Goal: Register for event/course

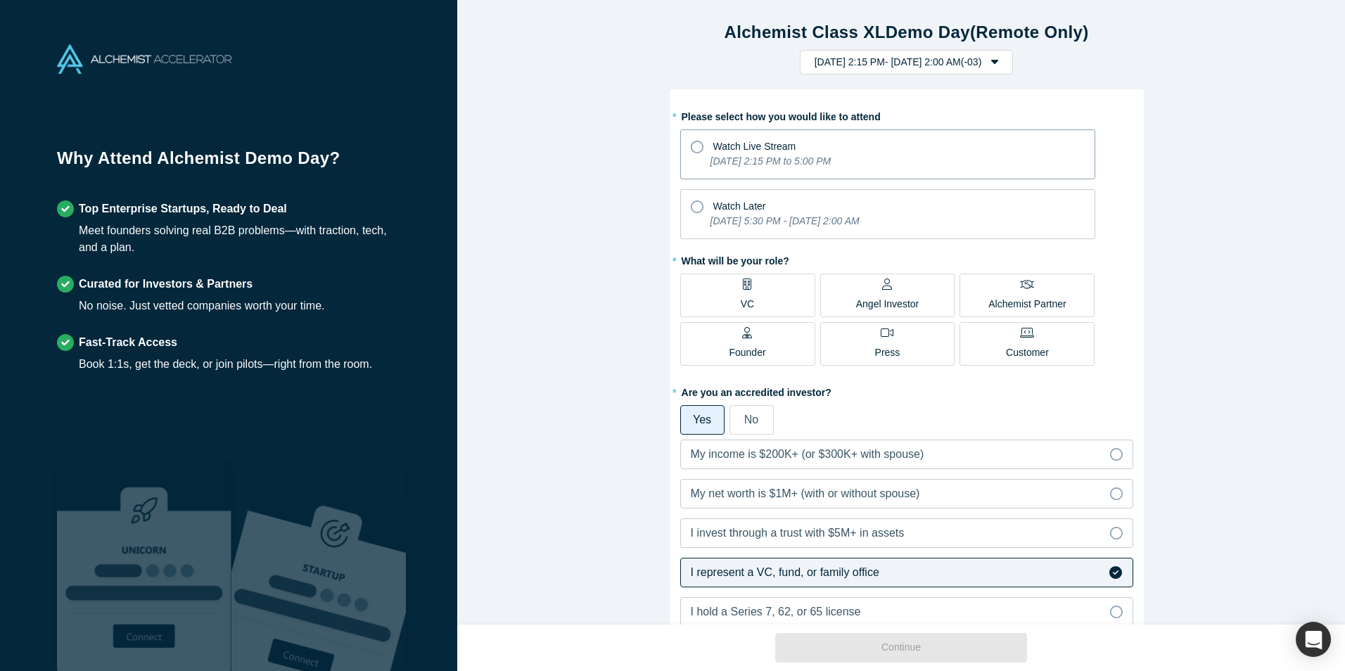
click at [719, 152] on span "Watch Live Stream" at bounding box center [754, 146] width 83 height 11
click at [0, 0] on input "Watch Live Stream [DATE] 2:15 PM to 5:00 PM" at bounding box center [0, 0] width 0 height 0
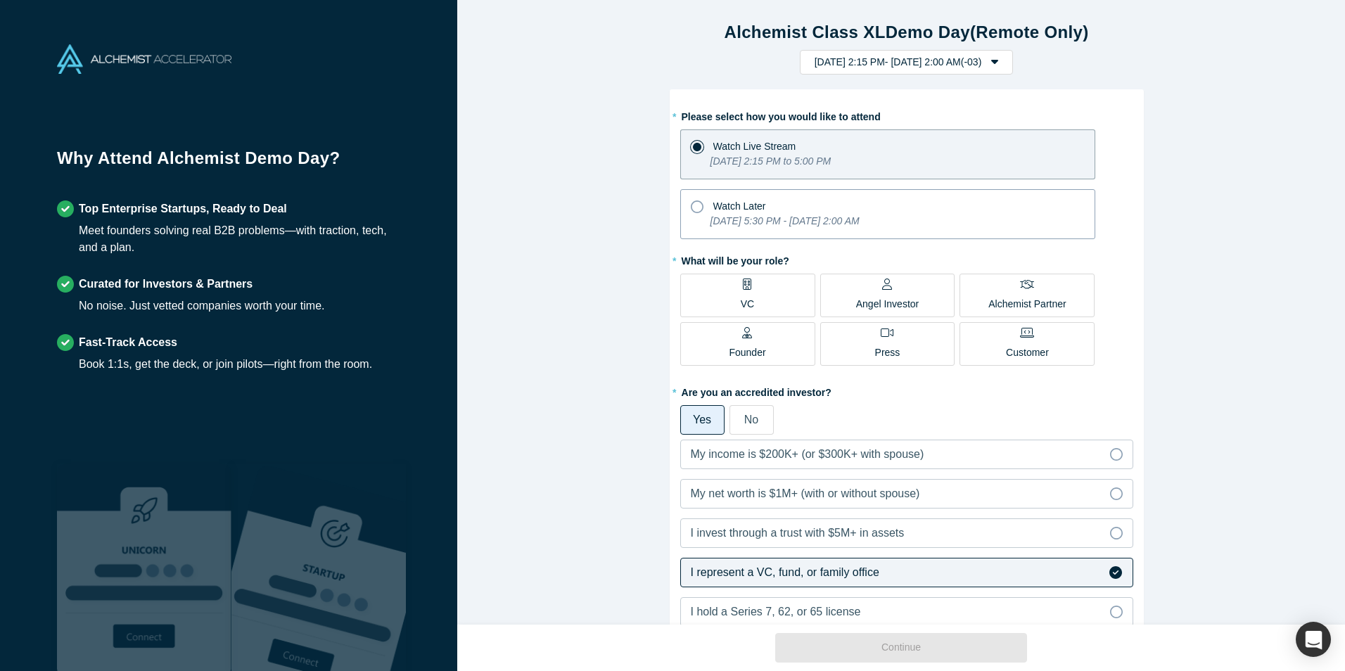
click at [702, 205] on div "Watch Later" at bounding box center [888, 204] width 394 height 19
click at [0, 0] on input "Watch Later [DATE] 5:30 PM - [DATE] 2:00 AM" at bounding box center [0, 0] width 0 height 0
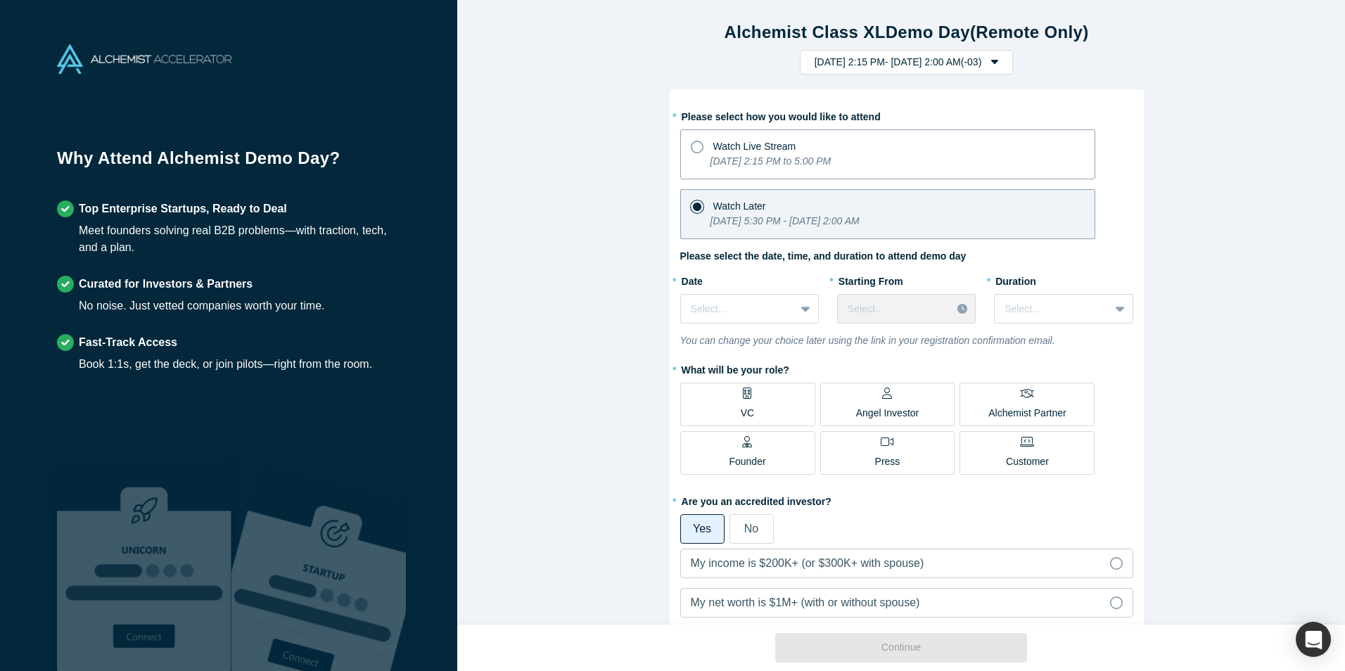
click at [713, 152] on span "Watch Live Stream" at bounding box center [754, 146] width 83 height 11
click at [0, 0] on input "Watch Live Stream [DATE] 2:15 PM to 5:00 PM" at bounding box center [0, 0] width 0 height 0
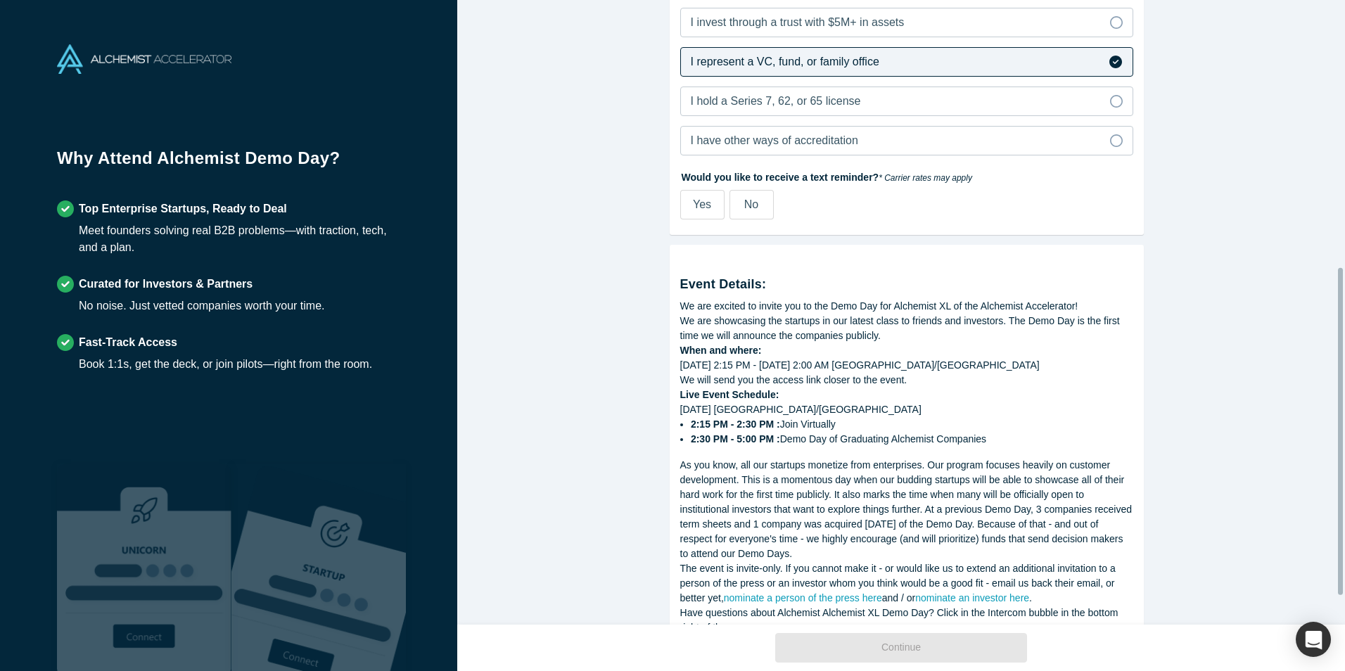
scroll to position [565, 0]
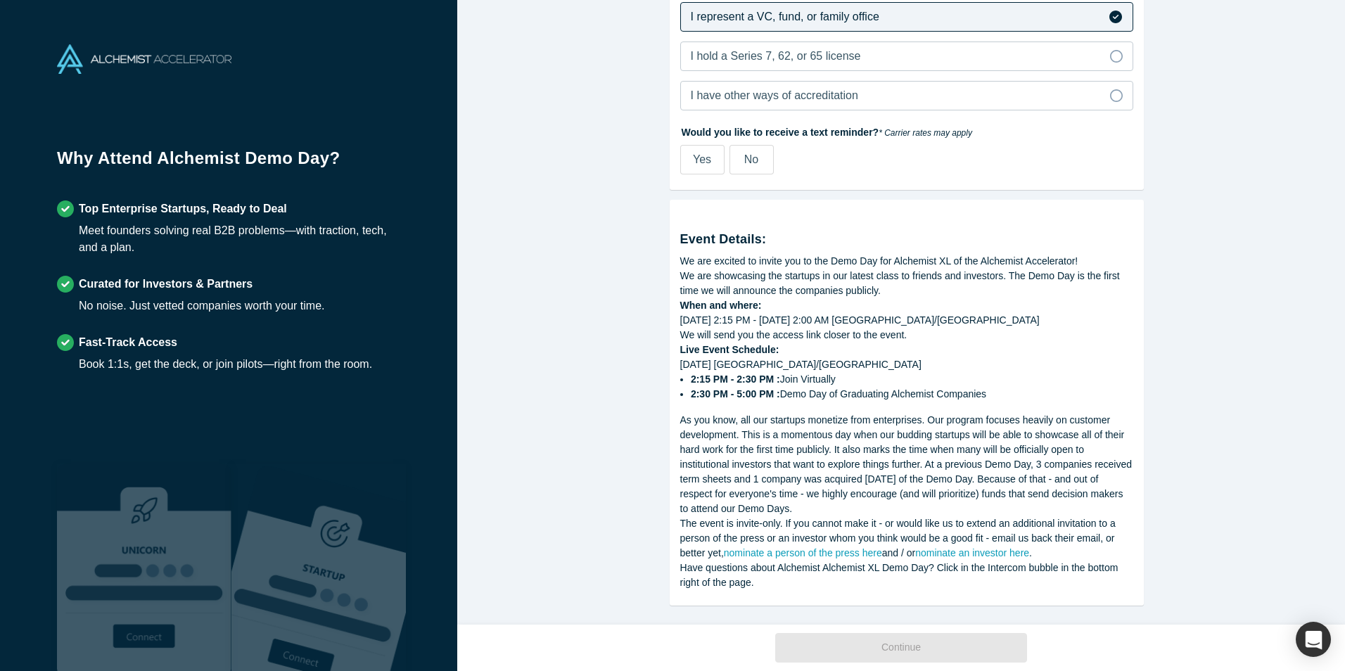
click at [744, 153] on span "No" at bounding box center [751, 159] width 14 height 12
click at [0, 0] on input "No" at bounding box center [0, 0] width 0 height 0
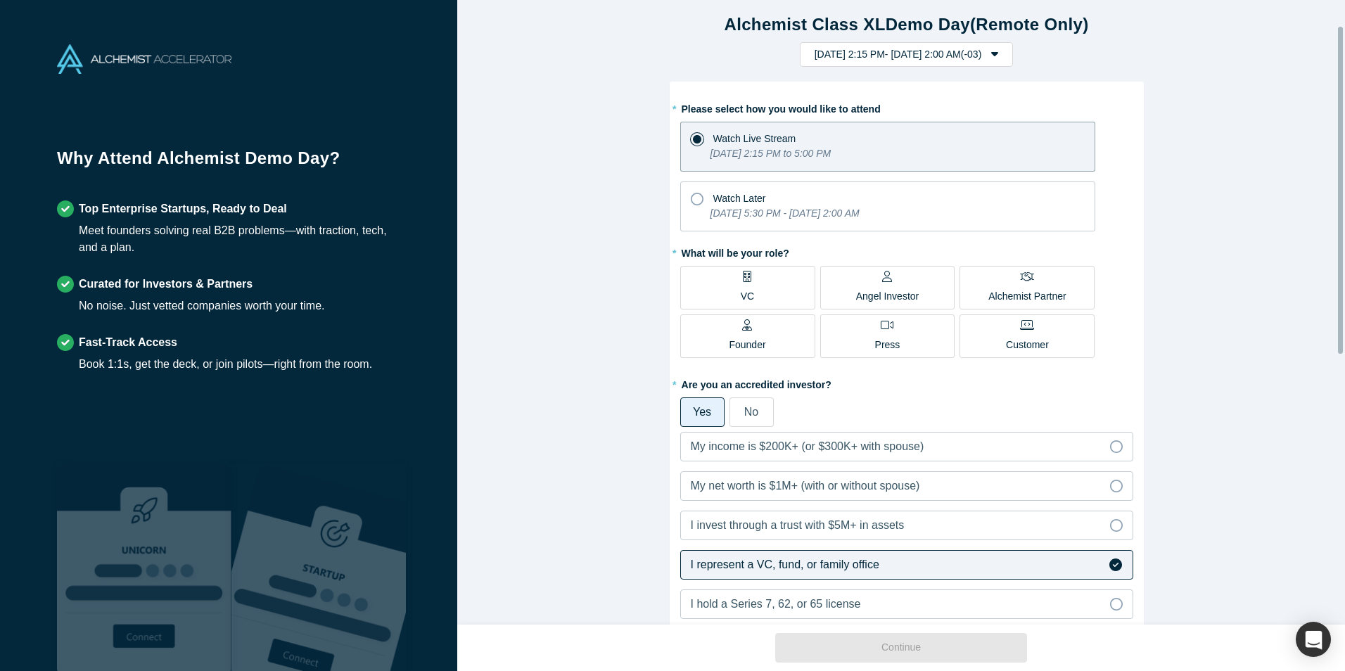
scroll to position [0, 0]
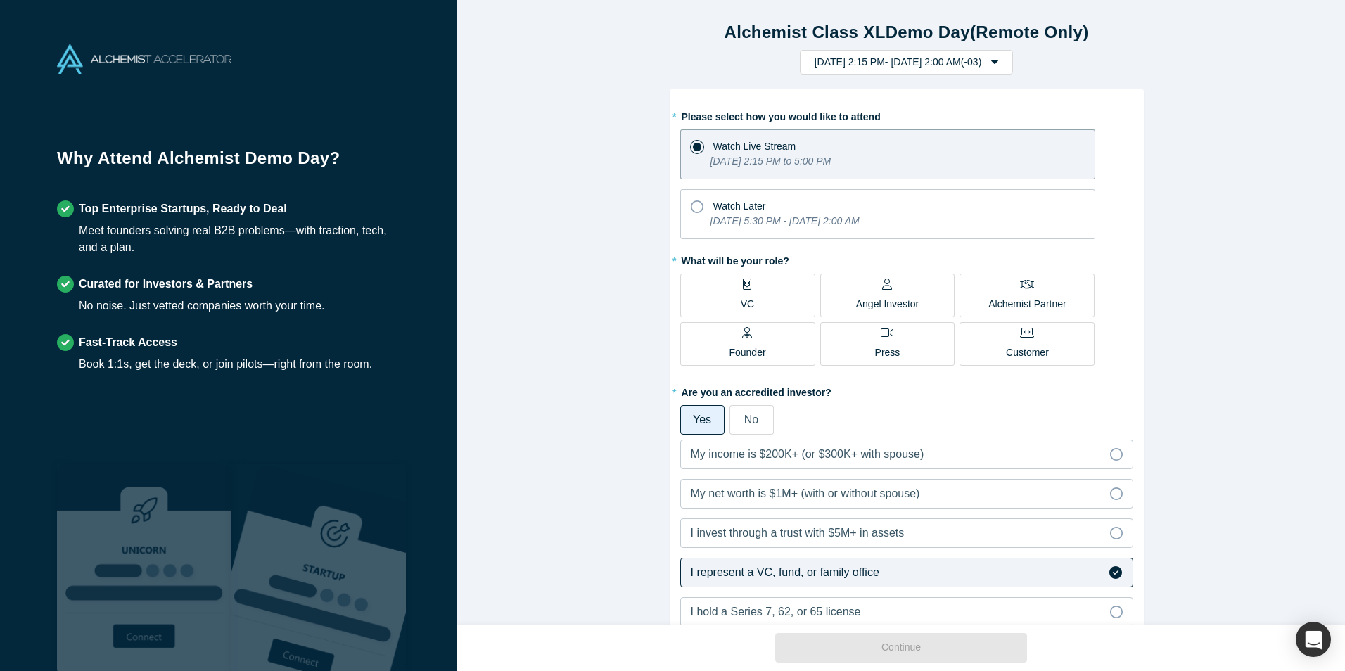
click at [749, 290] on label "VC" at bounding box center [747, 296] width 135 height 44
click at [0, 0] on input "VC" at bounding box center [0, 0] width 0 height 0
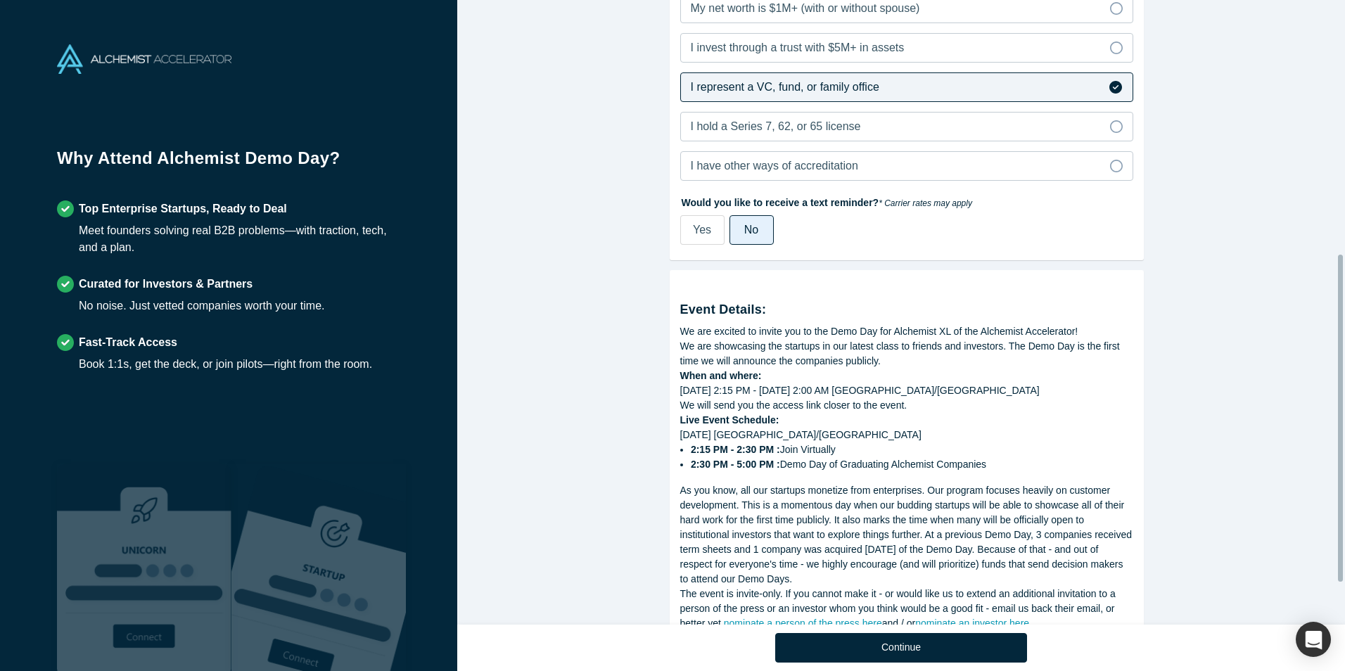
scroll to position [565, 0]
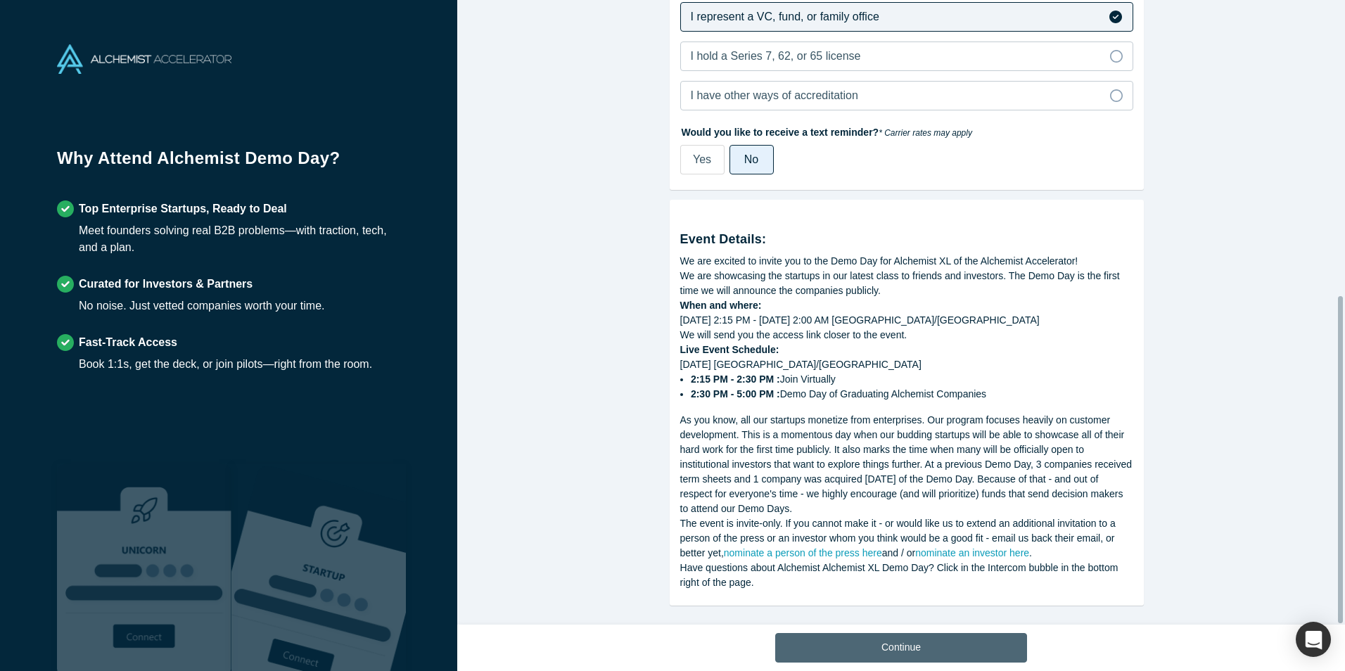
click at [912, 638] on button "Continue" at bounding box center [901, 648] width 252 height 30
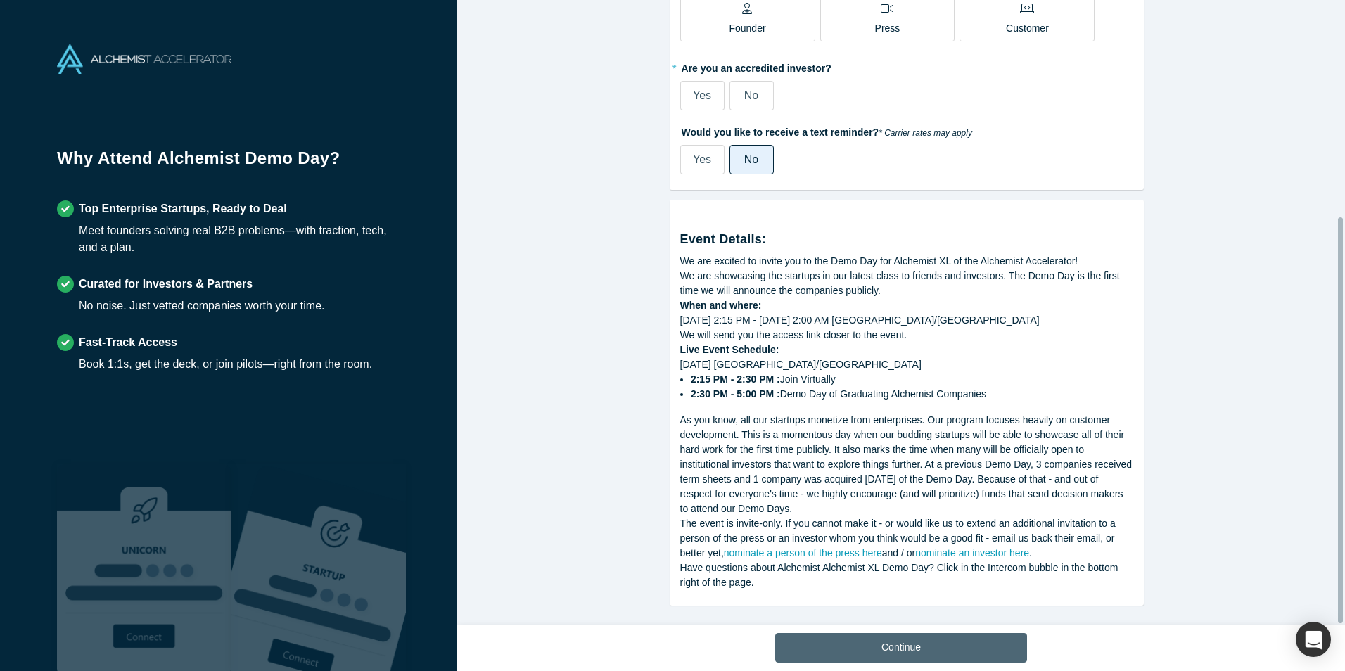
scroll to position [333, 0]
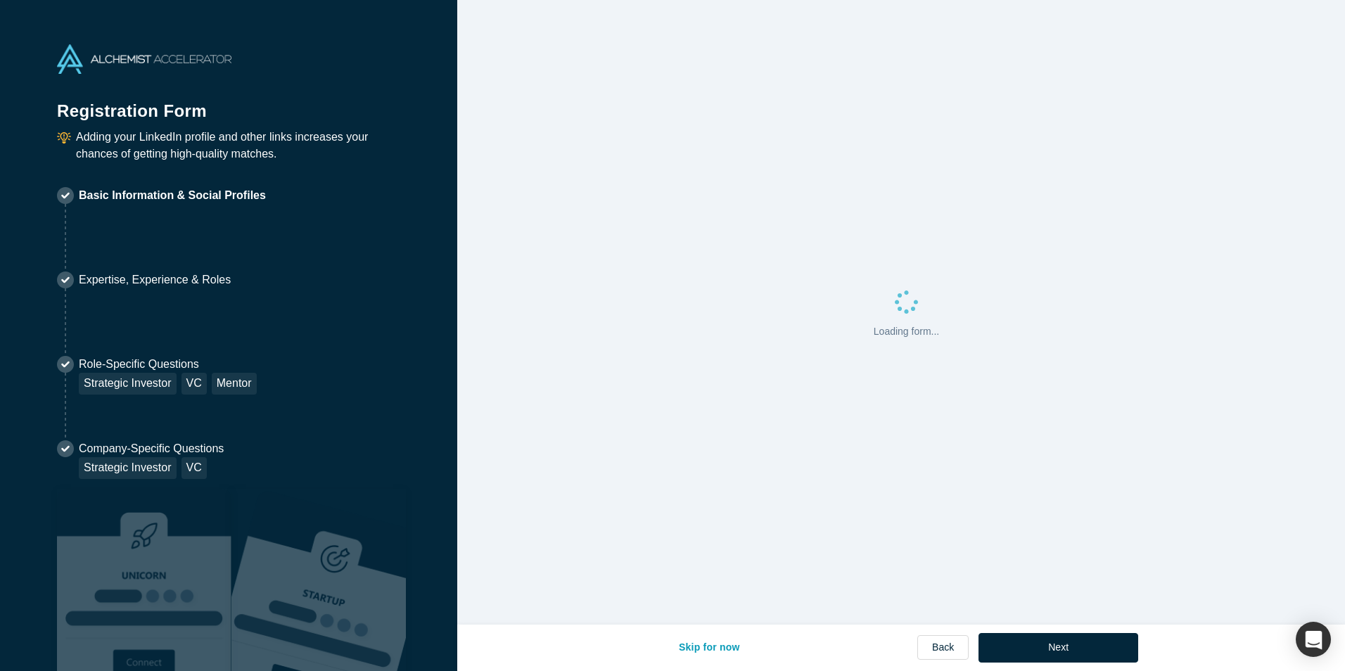
select select "CL"
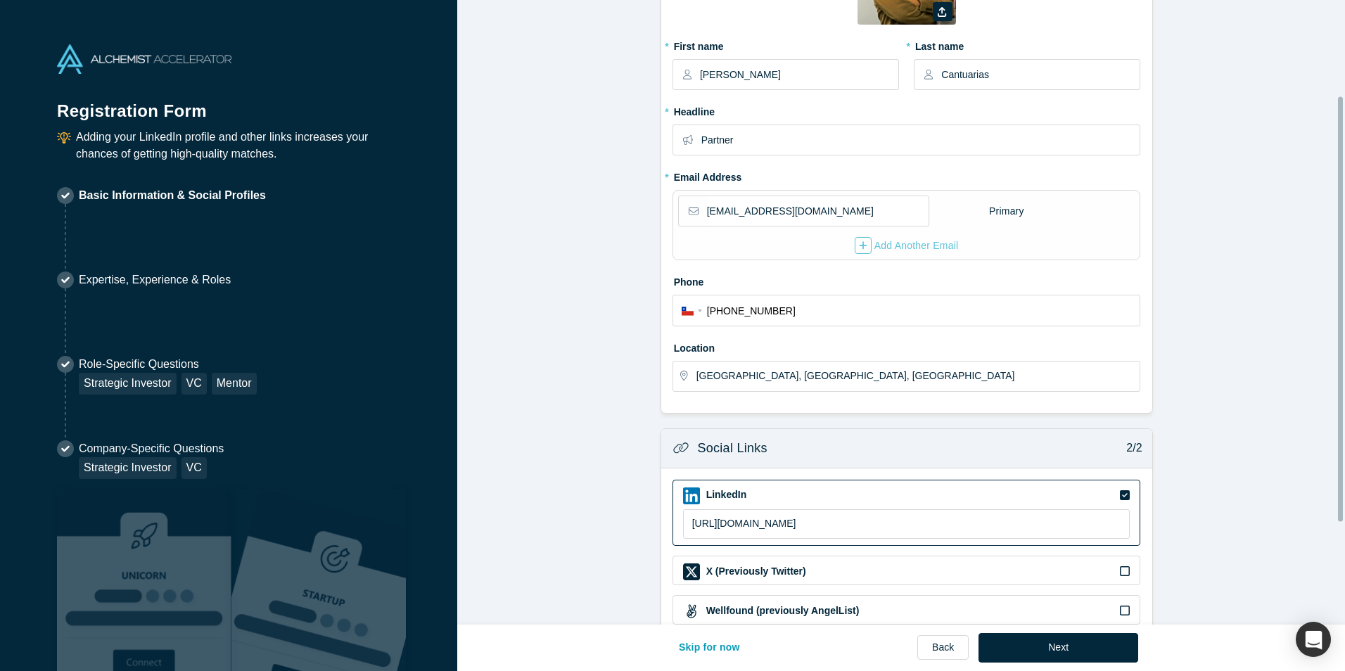
scroll to position [141, 0]
click at [1060, 379] on input "[GEOGRAPHIC_DATA], [GEOGRAPHIC_DATA], [GEOGRAPHIC_DATA]" at bounding box center [917, 376] width 443 height 30
click at [844, 385] on input "[GEOGRAPHIC_DATA], [GEOGRAPHIC_DATA], [GEOGRAPHIC_DATA]" at bounding box center [917, 376] width 443 height 30
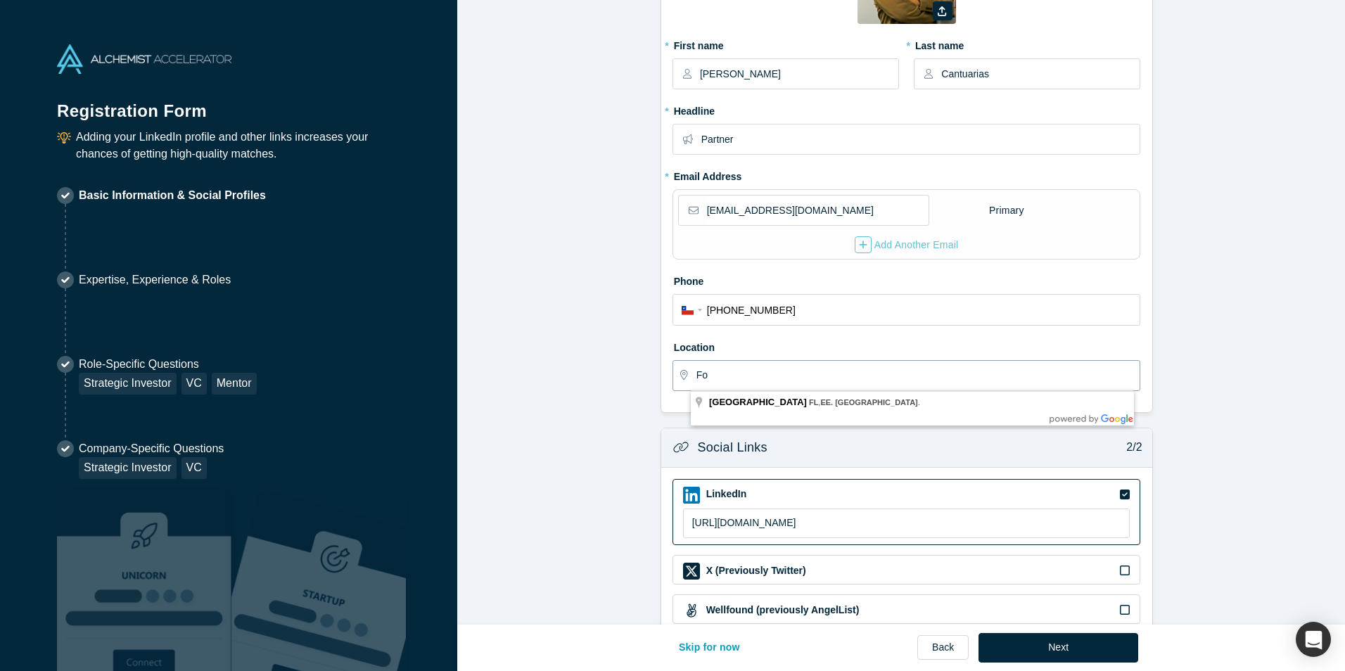
type input "F"
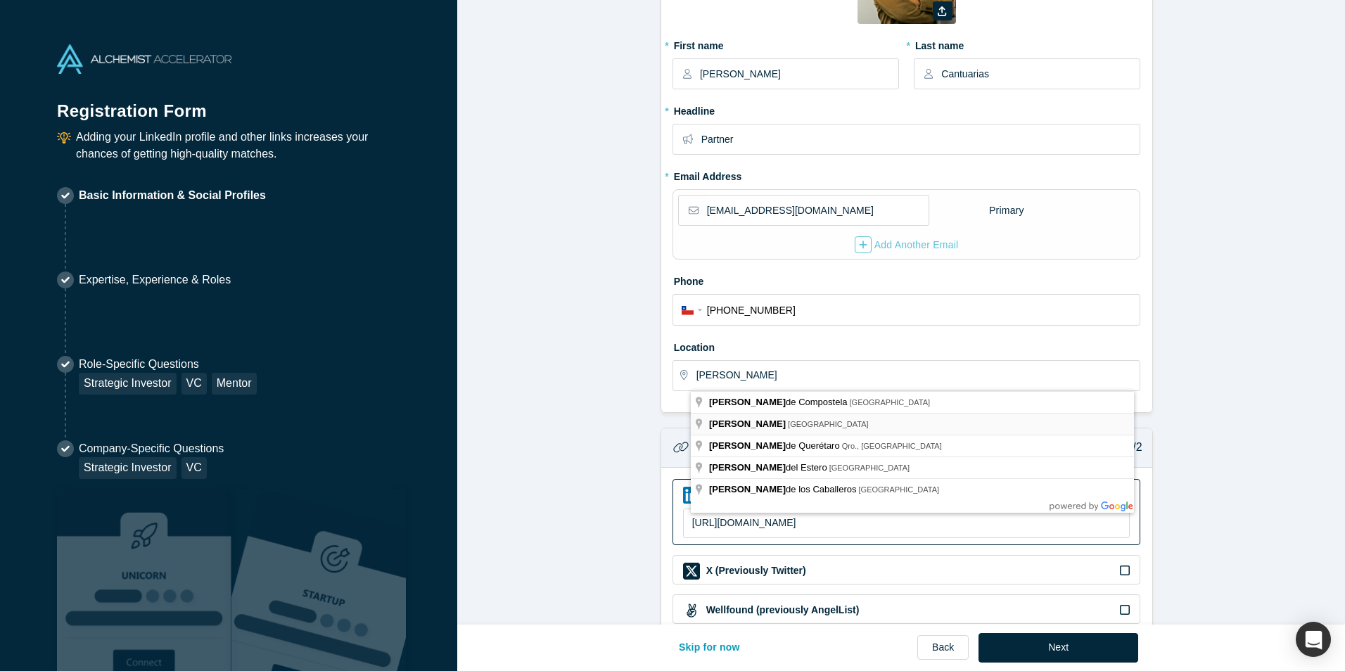
type input "[GEOGRAPHIC_DATA], [GEOGRAPHIC_DATA]"
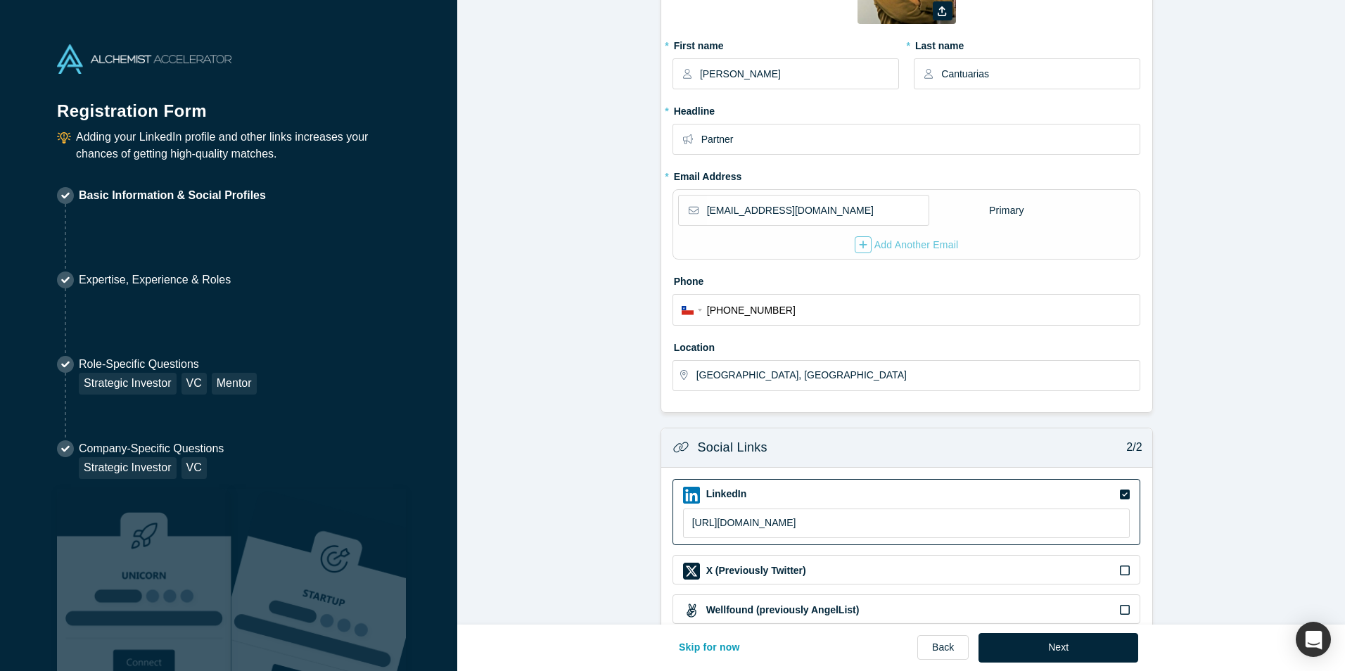
scroll to position [290, 0]
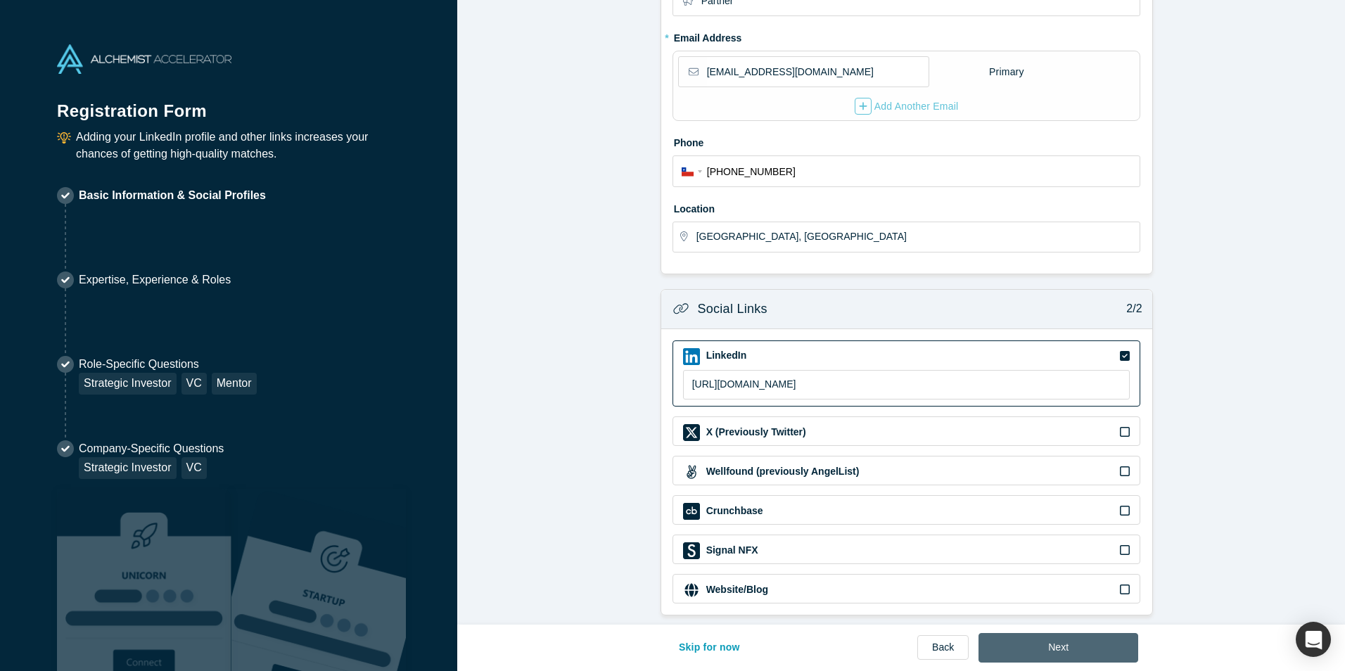
click at [1054, 640] on button "Next" at bounding box center [1058, 648] width 160 height 30
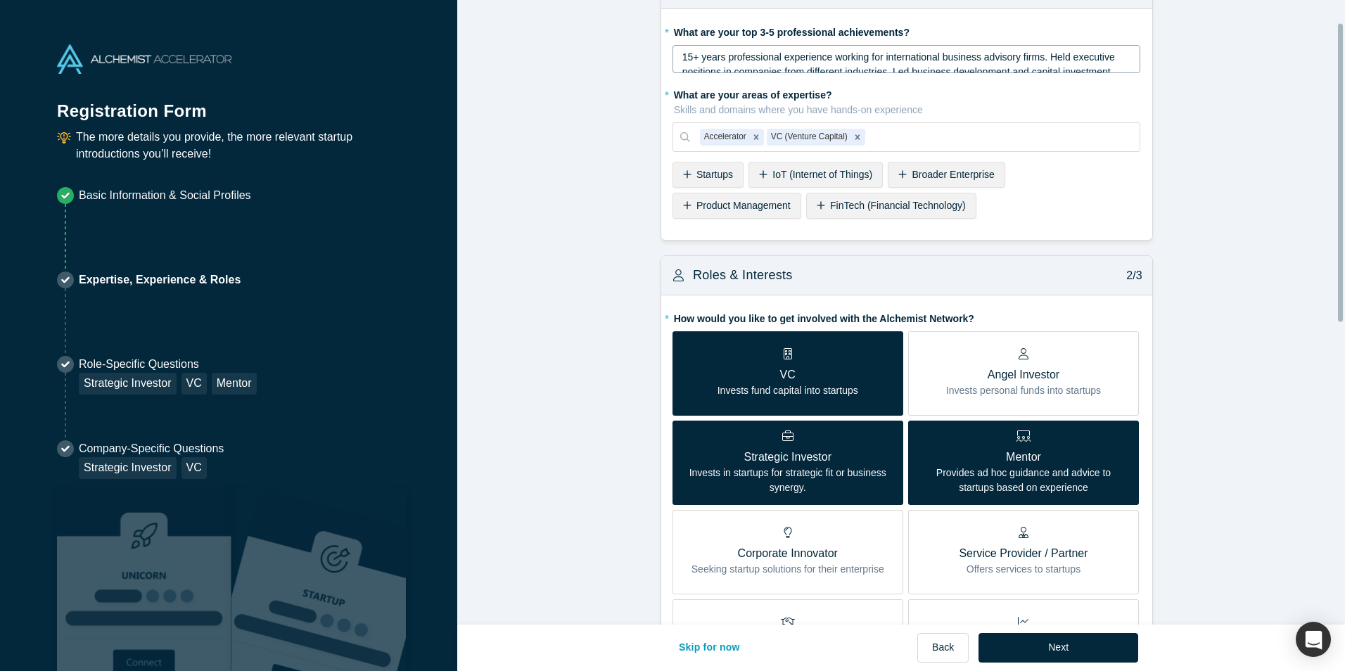
scroll to position [46, 0]
click at [1032, 57] on span "15+ years professional experience working for international business advisory f…" at bounding box center [899, 71] width 435 height 41
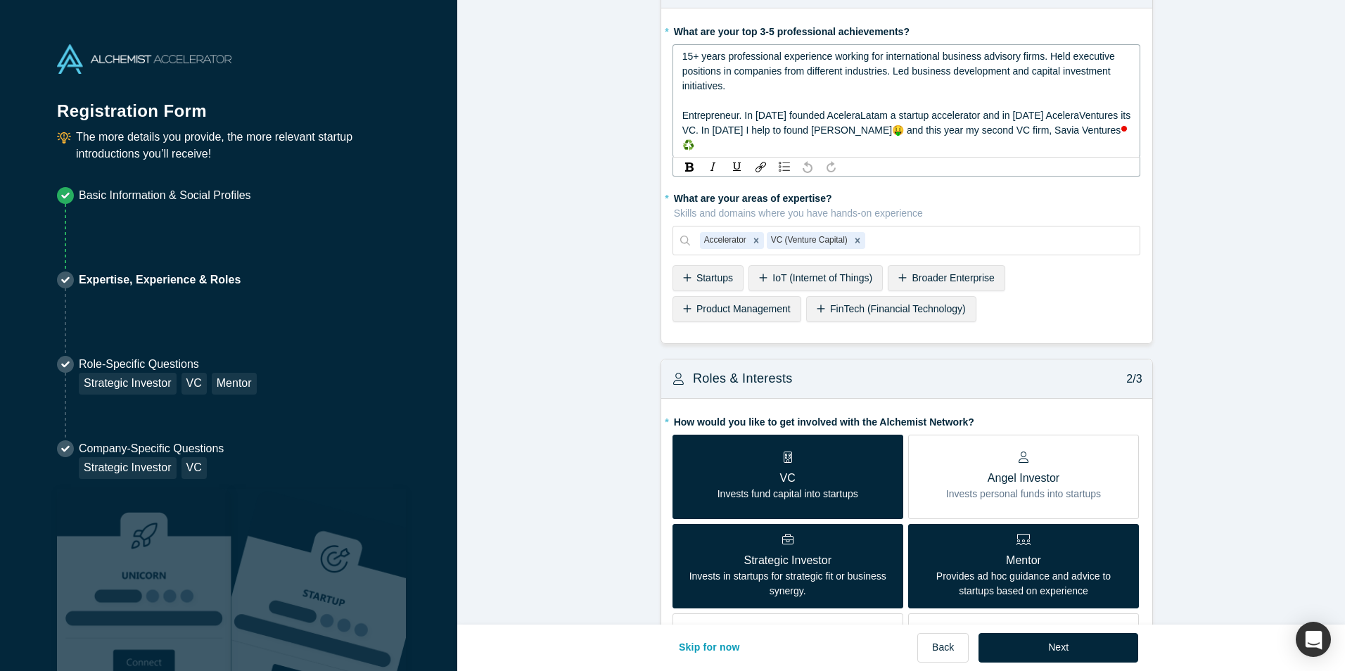
click at [764, 112] on span "Entrepreneur. In [DATE] founded AceleraLatam a startup accelerator and in [DATE…" at bounding box center [908, 130] width 452 height 41
click at [682, 59] on span "15+ years professional experience working for international business advisory f…" at bounding box center [899, 71] width 435 height 41
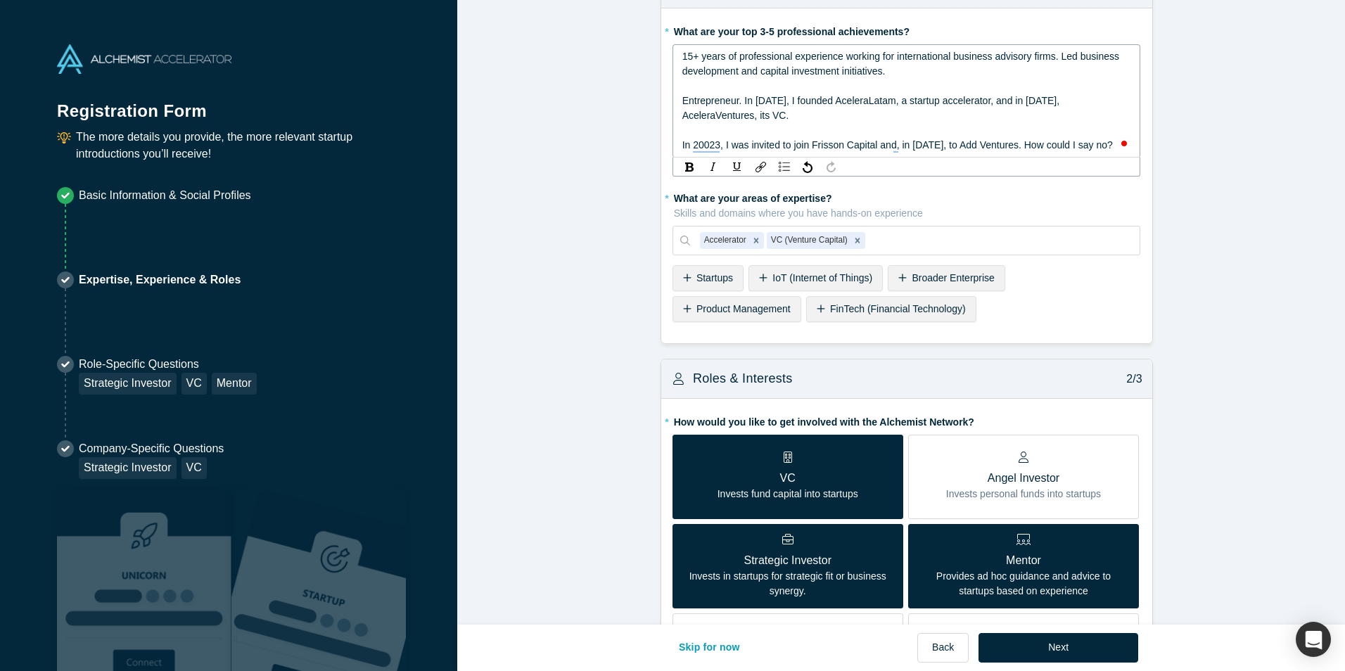
click at [919, 141] on span "In 20023, I was invited to join Frisson Capital and, in [DATE], to Add Ventures…" at bounding box center [897, 144] width 430 height 11
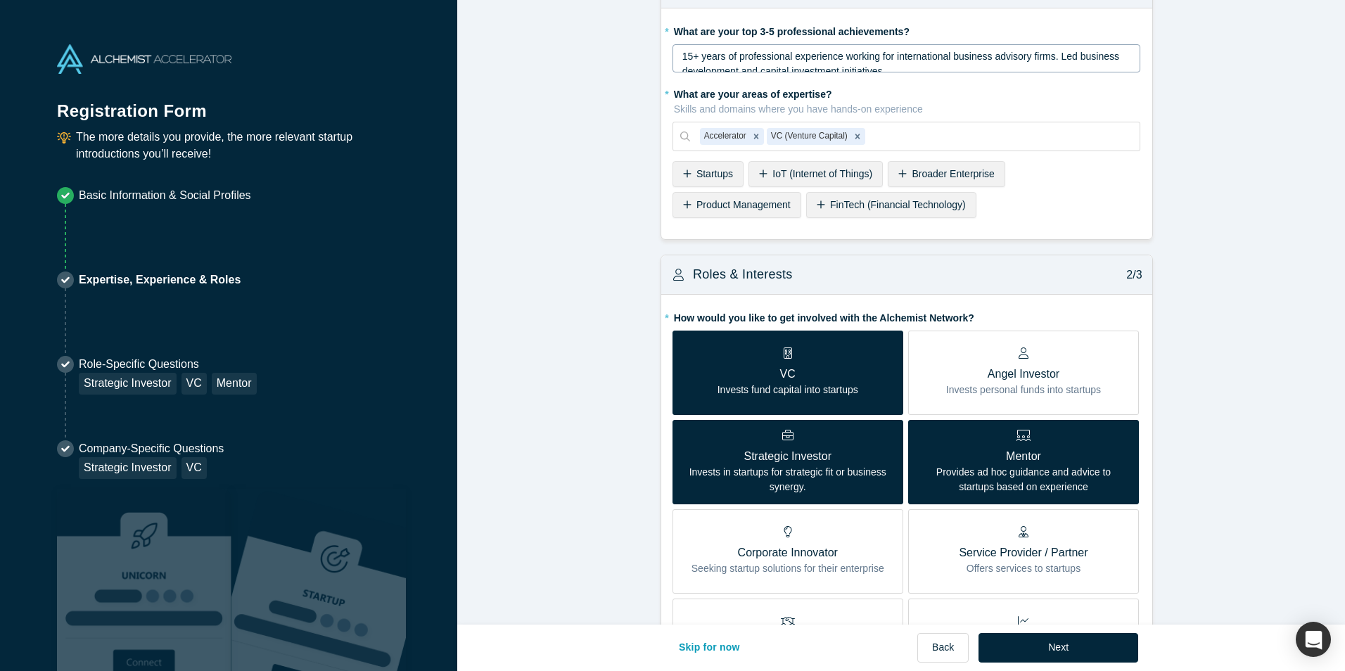
click at [1163, 182] on form "Achievements 1/3 * What are your top 3-5 professional achievements? 15+ years o…" at bounding box center [906, 602] width 898 height 1269
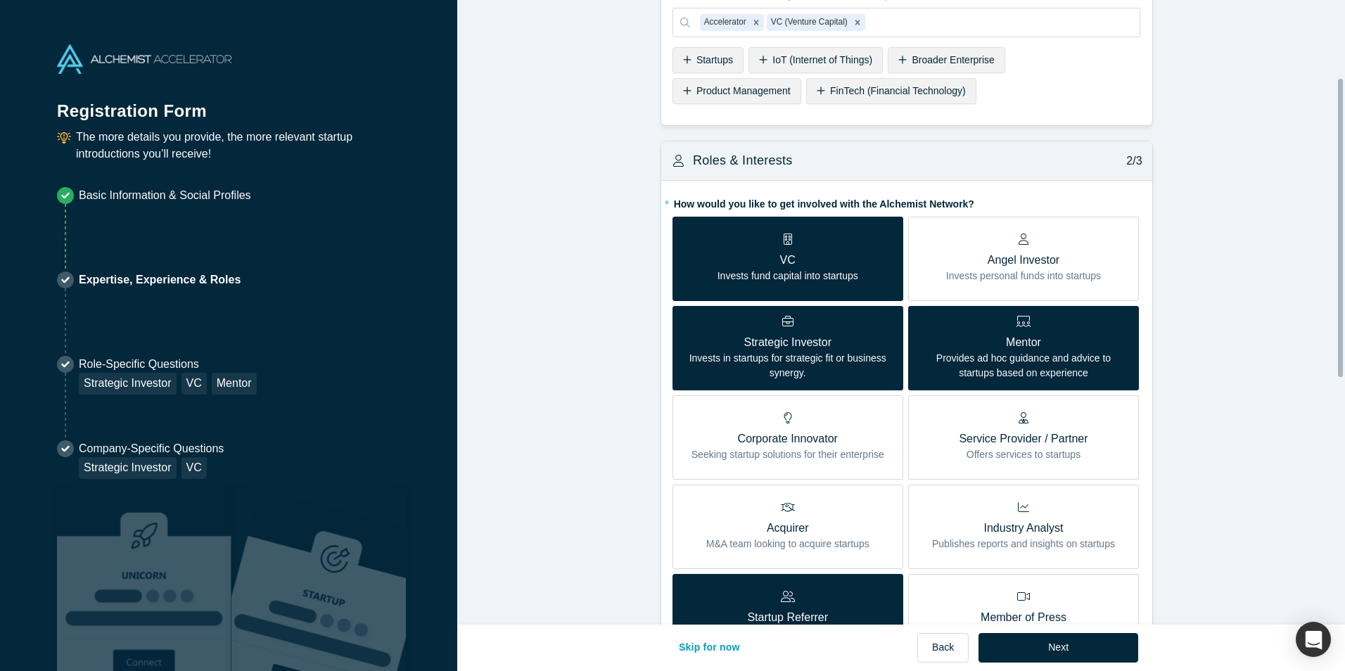
scroll to position [163, 0]
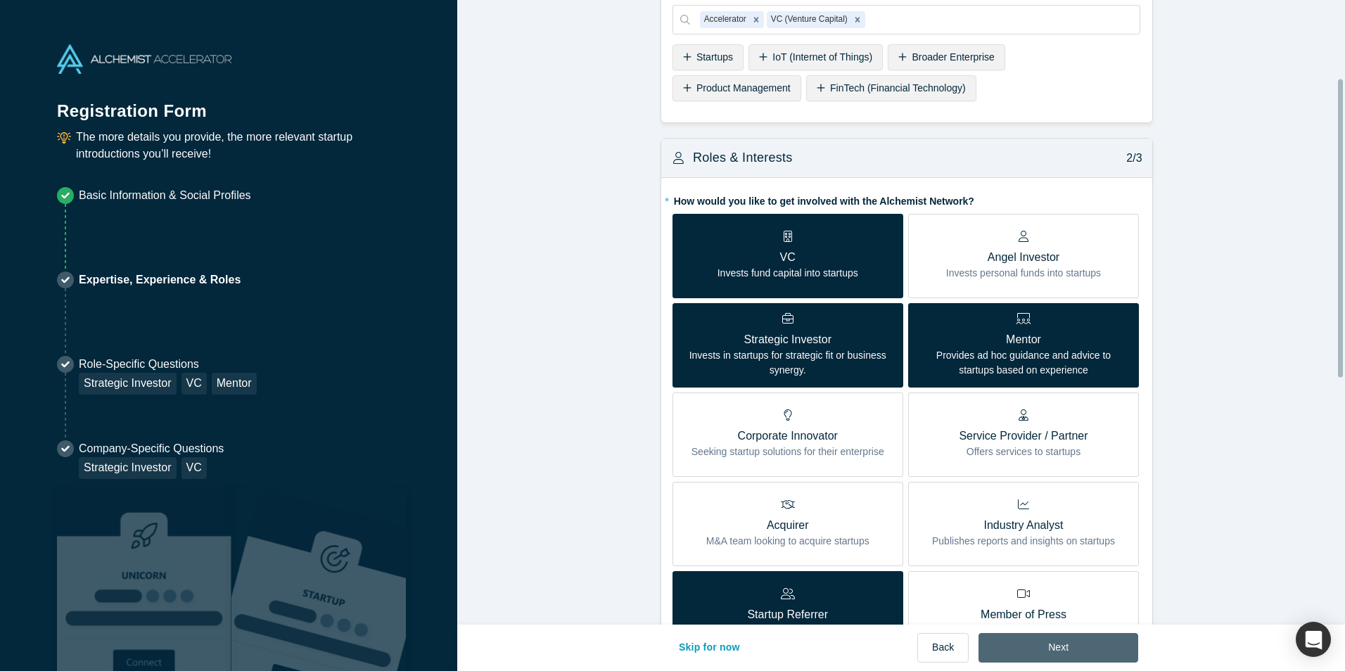
click at [1046, 646] on button "Next" at bounding box center [1058, 648] width 160 height 30
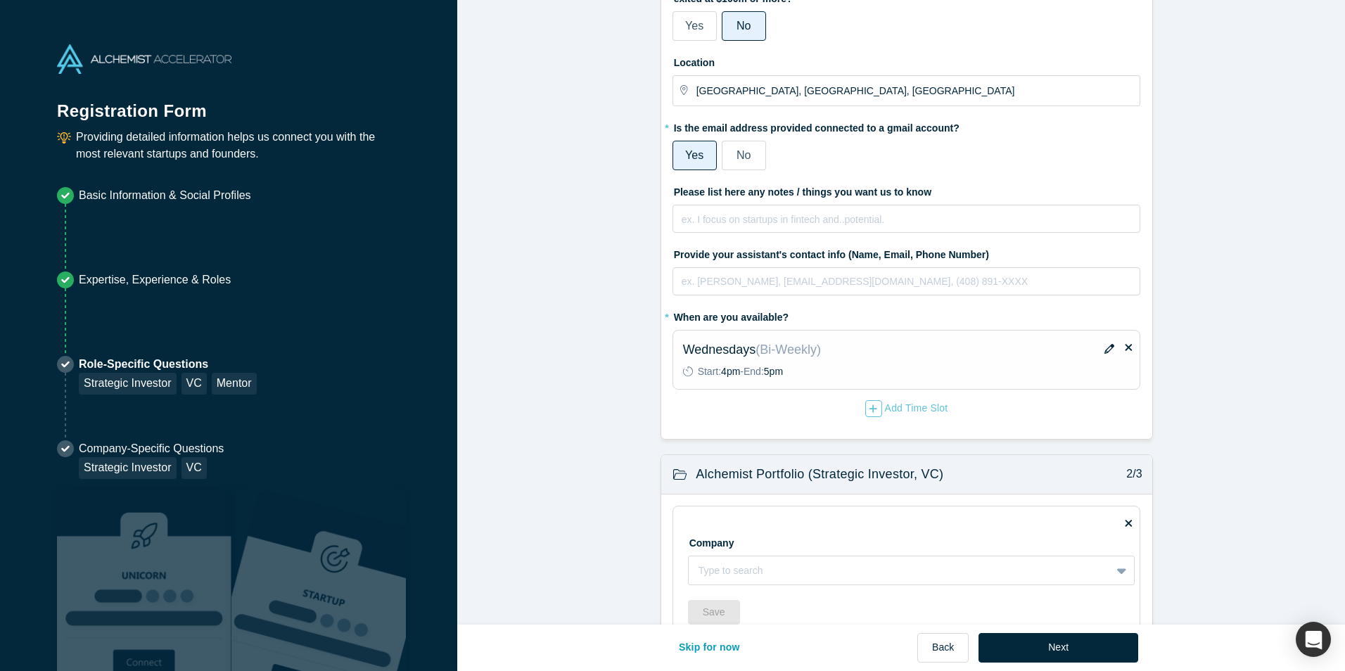
scroll to position [0, 0]
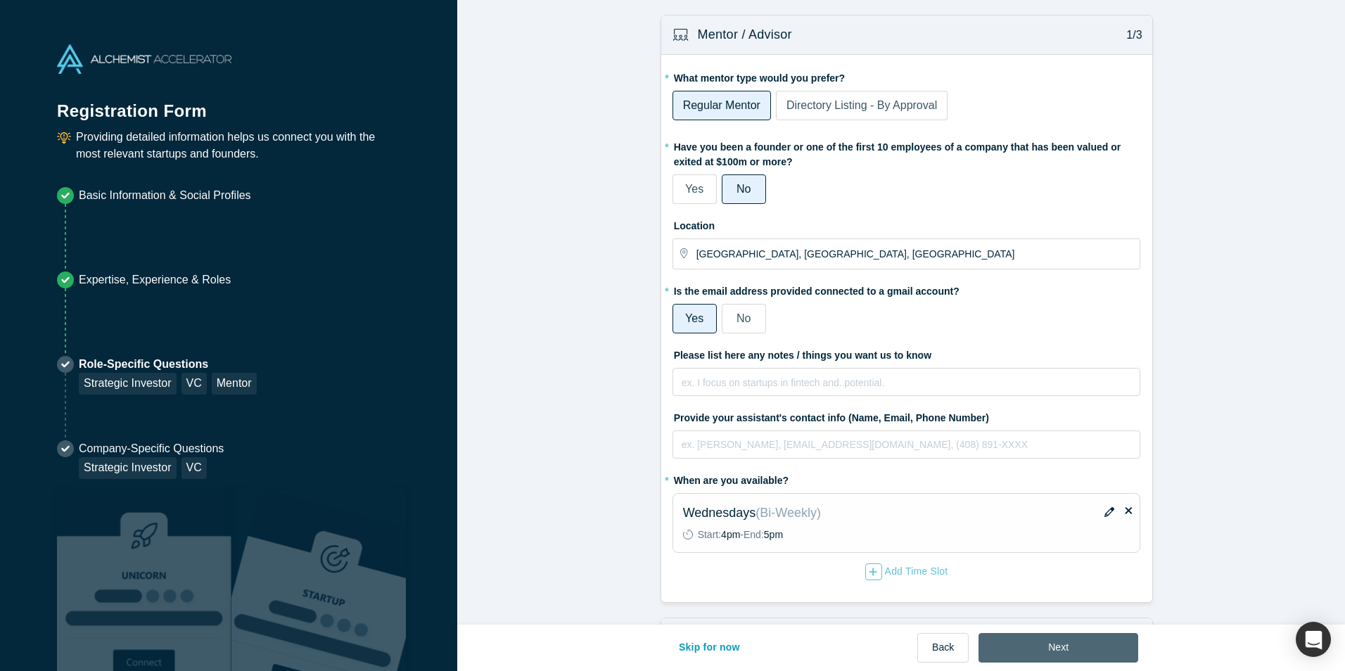
click at [1069, 648] on button "Next" at bounding box center [1058, 648] width 160 height 30
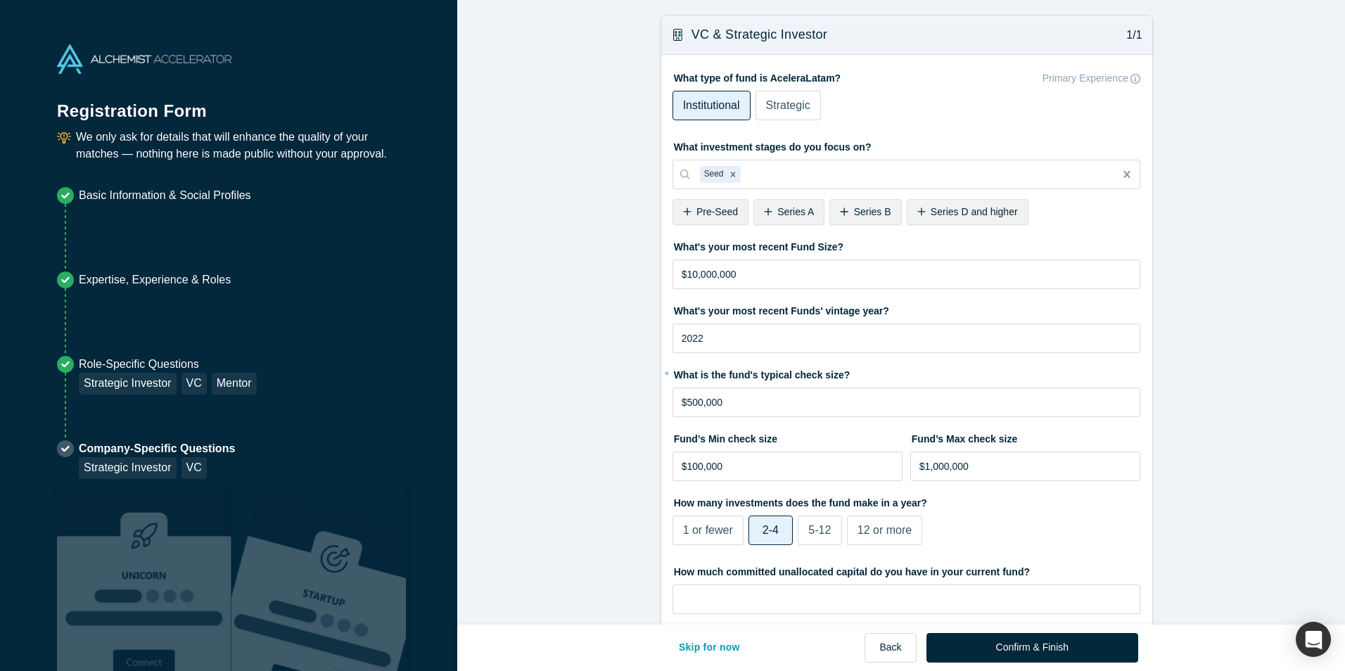
click at [817, 532] on span "5-12" at bounding box center [819, 530] width 23 height 12
click at [0, 0] on input "5-12" at bounding box center [0, 0] width 0 height 0
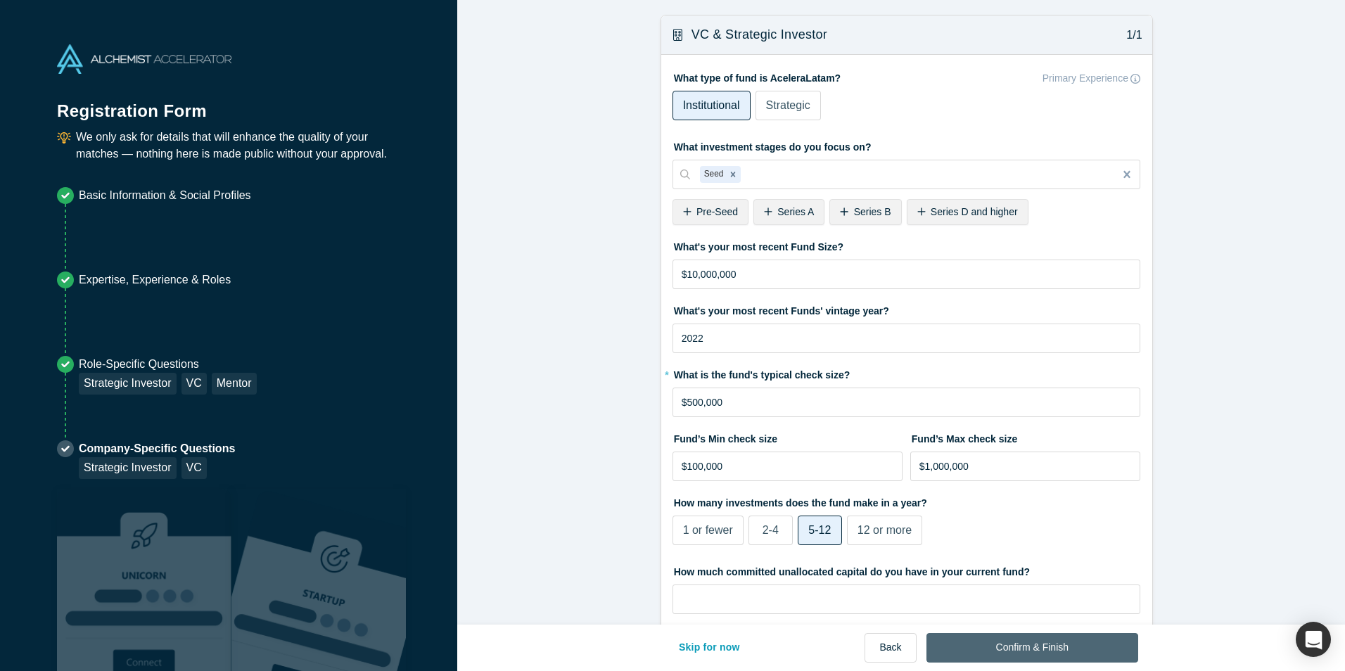
click at [1008, 648] on button "Confirm & Finish" at bounding box center [1032, 648] width 212 height 30
